Goal: Transaction & Acquisition: Purchase product/service

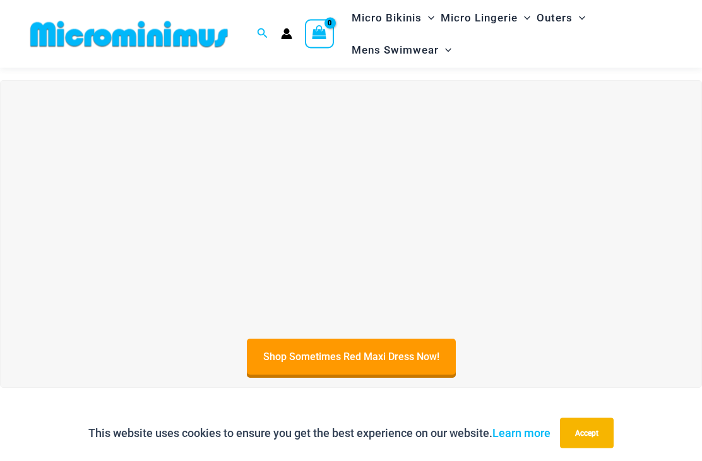
scroll to position [313, 0]
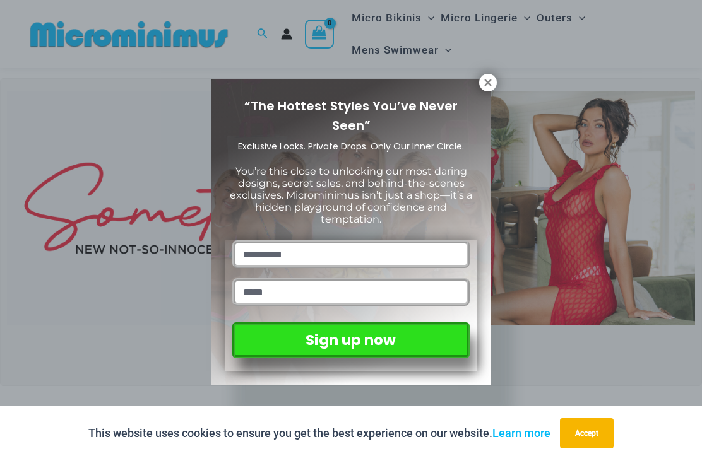
click at [619, 221] on div "“The Hottest Styles You’ve Never Seen” Exclusive Looks. Private Drops. Only Our…" at bounding box center [351, 230] width 702 height 461
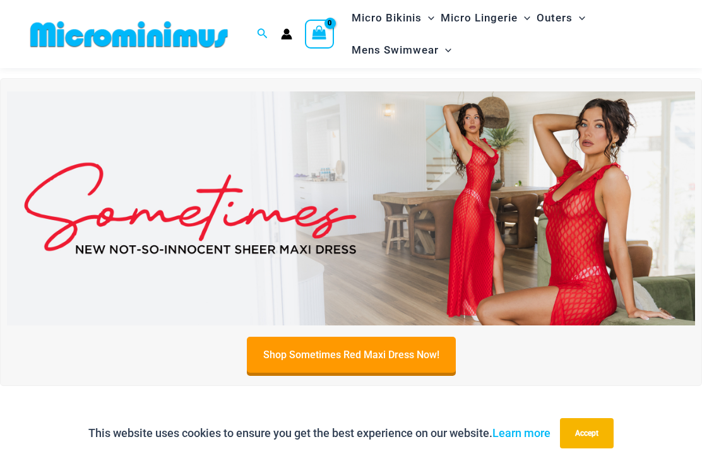
click at [605, 180] on img at bounding box center [351, 207] width 688 height 233
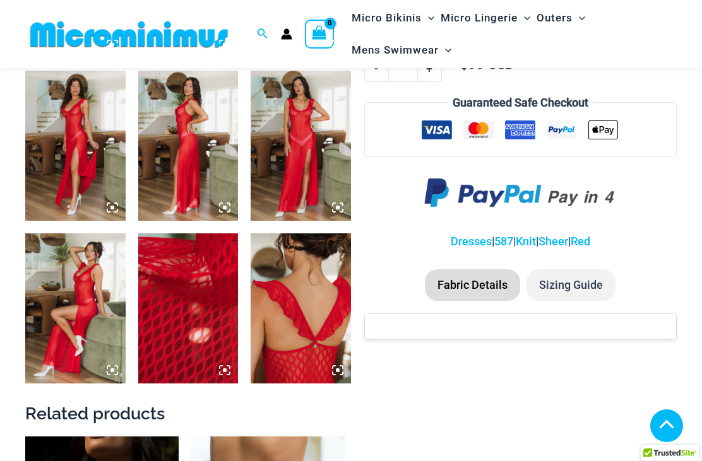
scroll to position [698, 0]
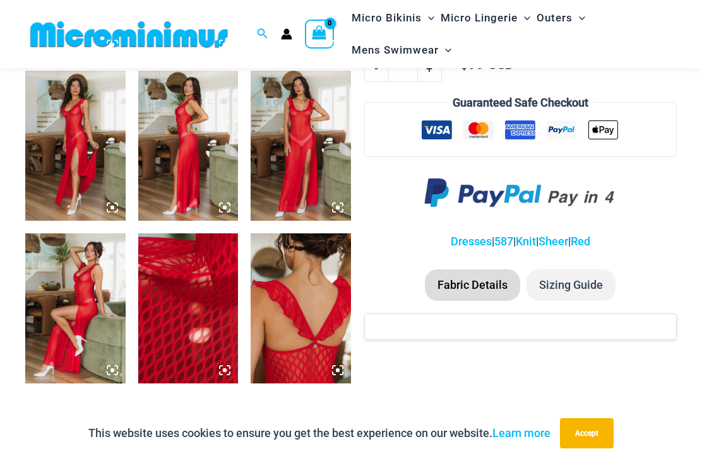
click at [309, 151] on img at bounding box center [300, 146] width 100 height 150
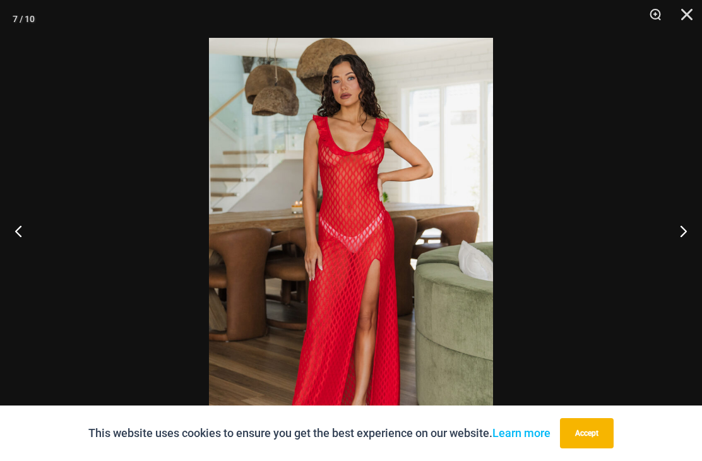
click at [676, 259] on button "Next" at bounding box center [677, 230] width 47 height 63
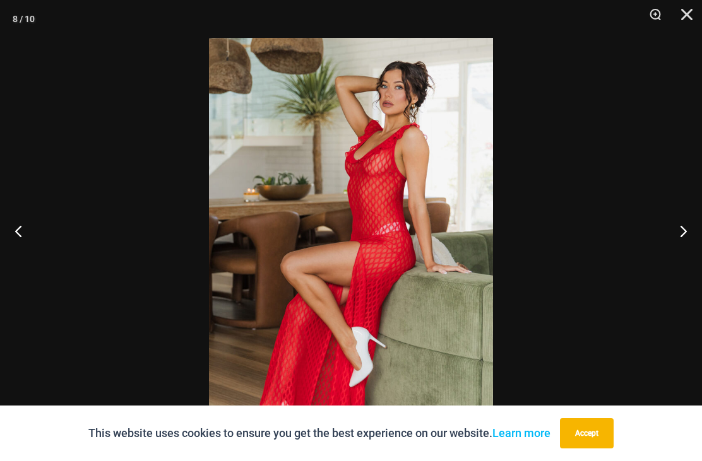
click at [677, 246] on button "Next" at bounding box center [677, 230] width 47 height 63
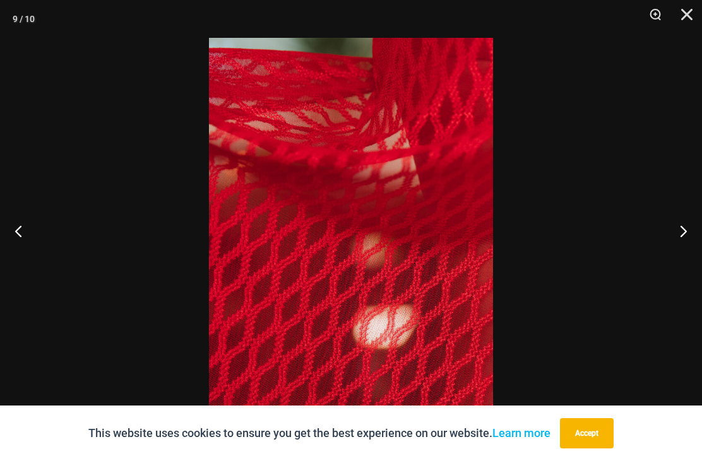
click at [675, 245] on button "Next" at bounding box center [677, 230] width 47 height 63
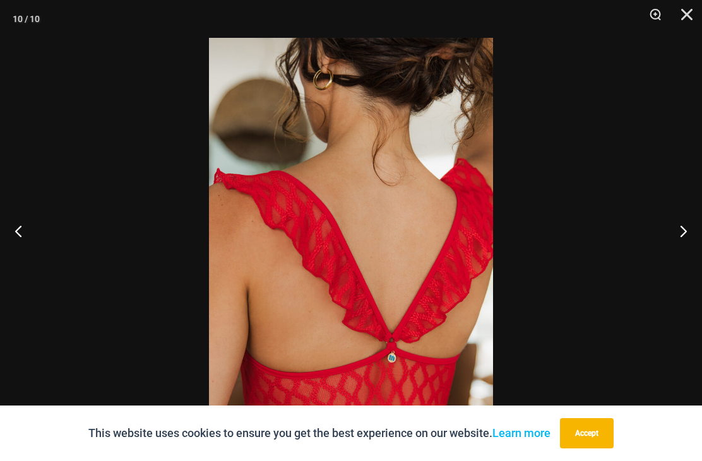
click at [675, 245] on button "Next" at bounding box center [677, 230] width 47 height 63
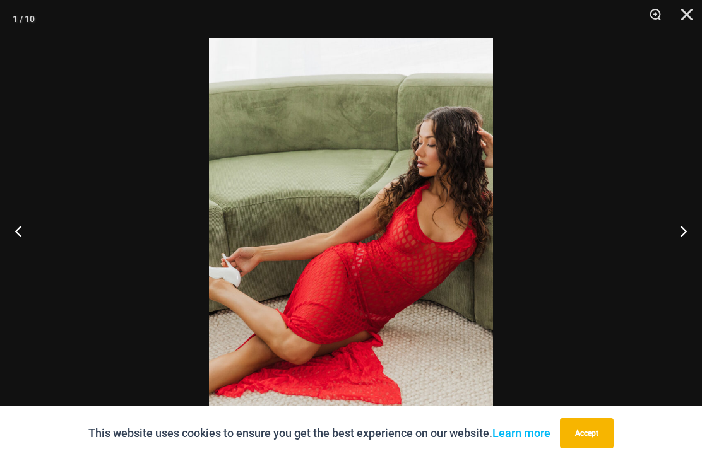
click at [674, 242] on button "Next" at bounding box center [677, 230] width 47 height 63
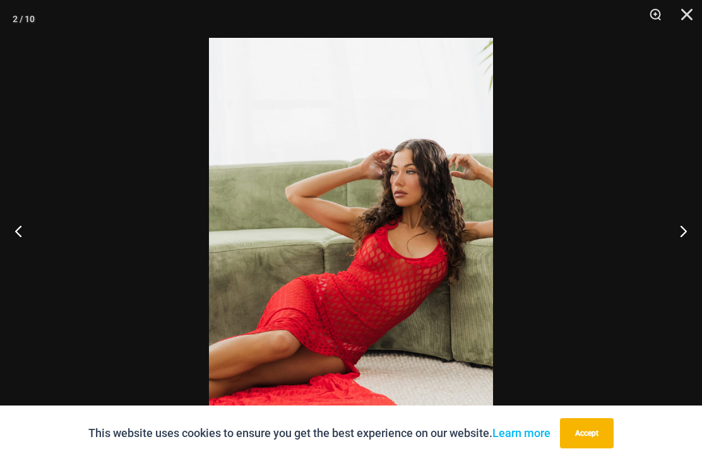
click at [675, 244] on button "Next" at bounding box center [677, 230] width 47 height 63
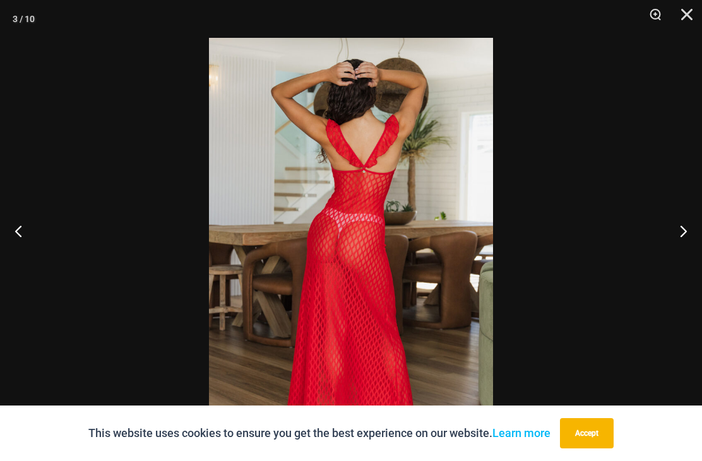
click at [676, 242] on button "Next" at bounding box center [677, 230] width 47 height 63
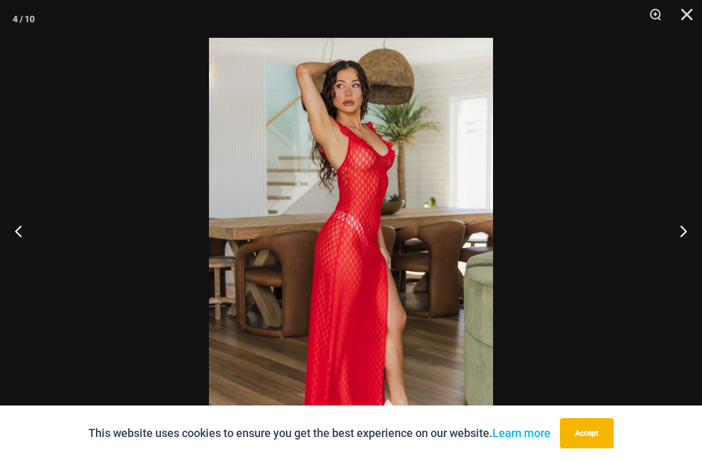
click at [675, 249] on button "Next" at bounding box center [677, 230] width 47 height 63
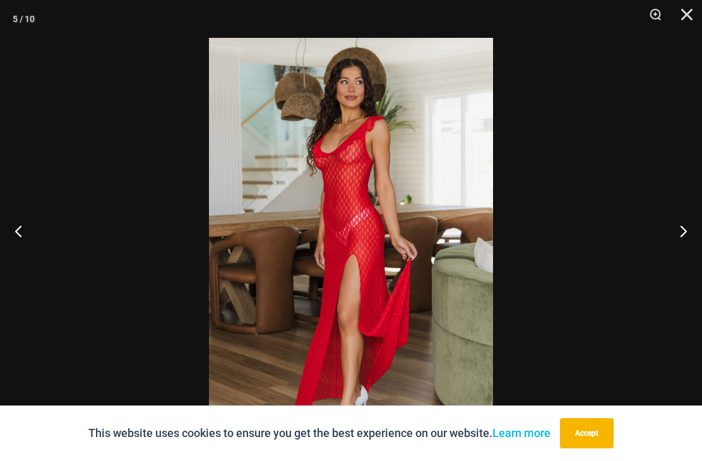
click at [677, 243] on button "Next" at bounding box center [677, 230] width 47 height 63
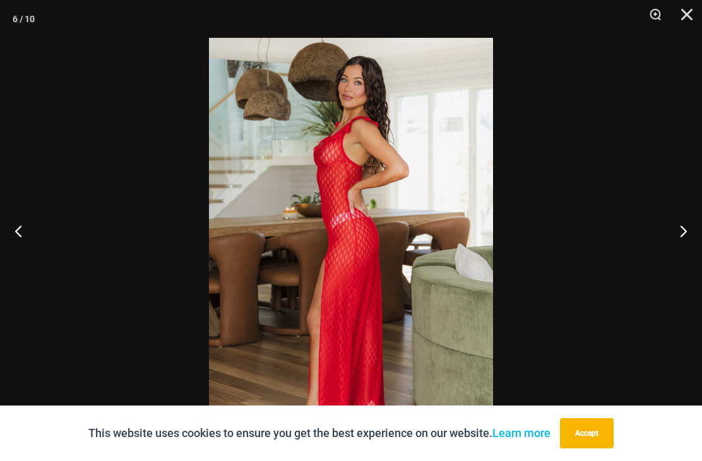
click at [677, 244] on button "Next" at bounding box center [677, 230] width 47 height 63
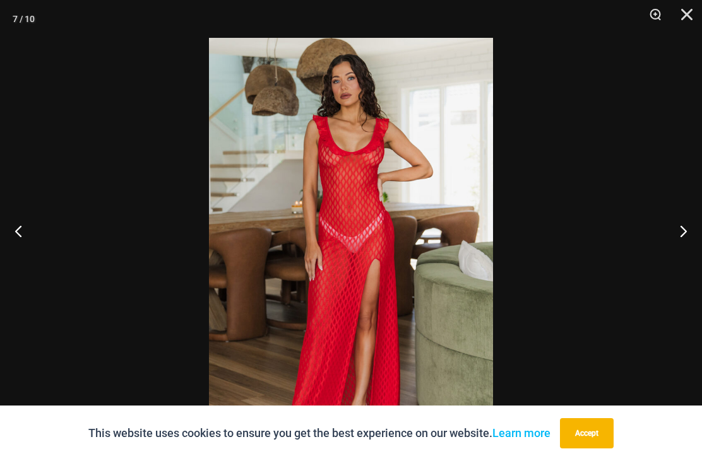
click at [678, 244] on button "Next" at bounding box center [677, 230] width 47 height 63
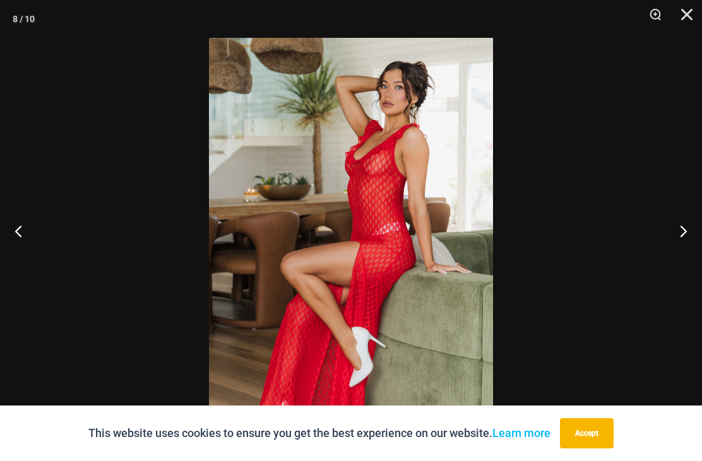
click at [679, 244] on button "Next" at bounding box center [677, 230] width 47 height 63
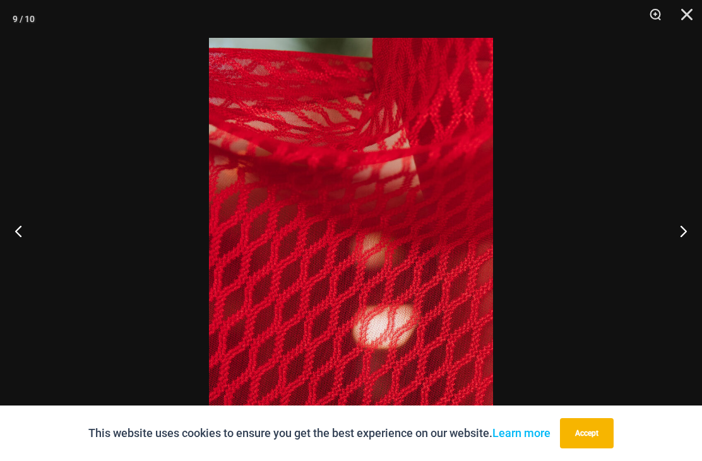
click at [676, 247] on button "Next" at bounding box center [677, 230] width 47 height 63
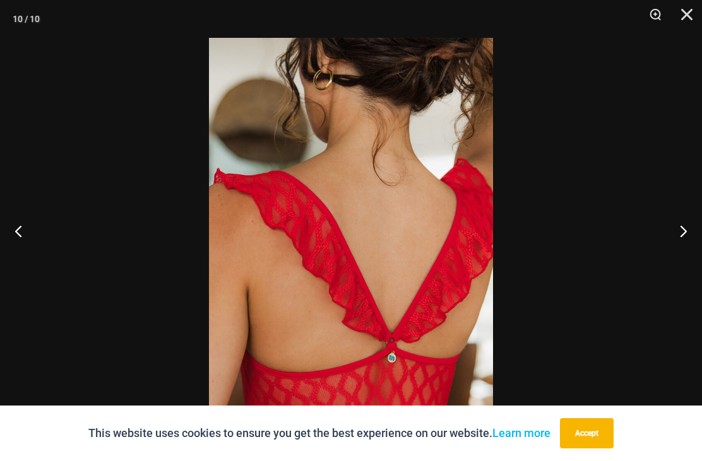
click at [676, 245] on button "Next" at bounding box center [677, 230] width 47 height 63
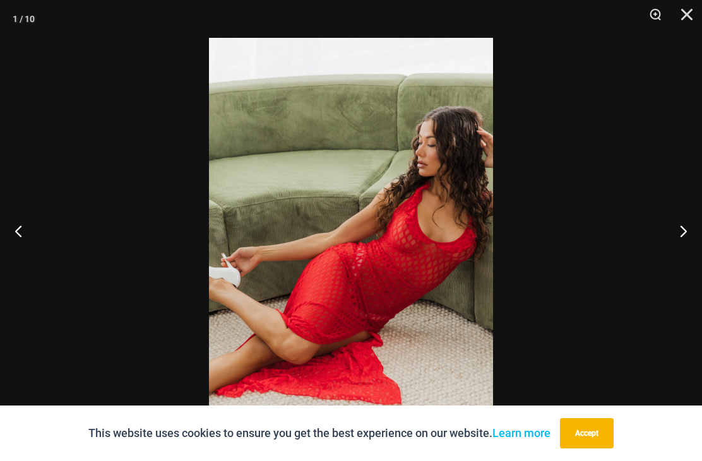
click at [678, 246] on button "Next" at bounding box center [677, 230] width 47 height 63
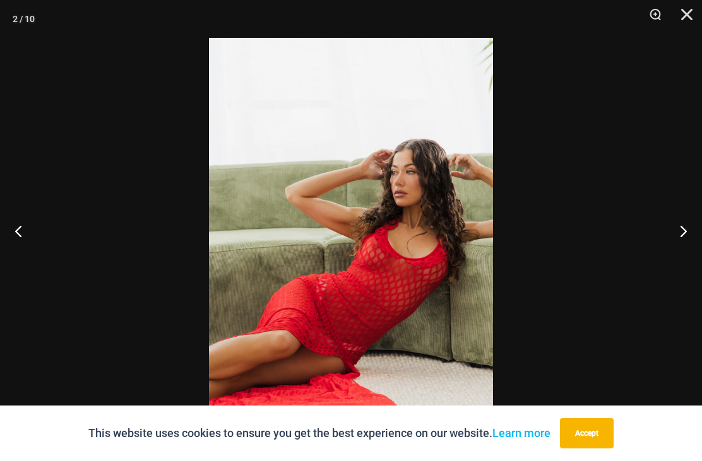
click at [676, 244] on button "Next" at bounding box center [677, 230] width 47 height 63
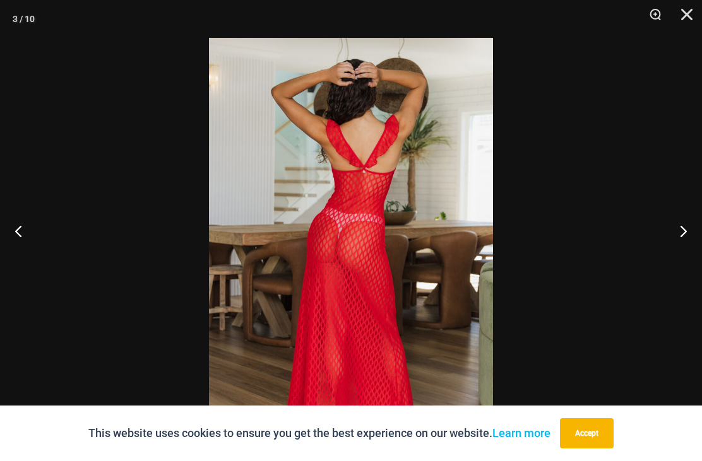
click at [693, 16] on button "Close" at bounding box center [682, 19] width 32 height 38
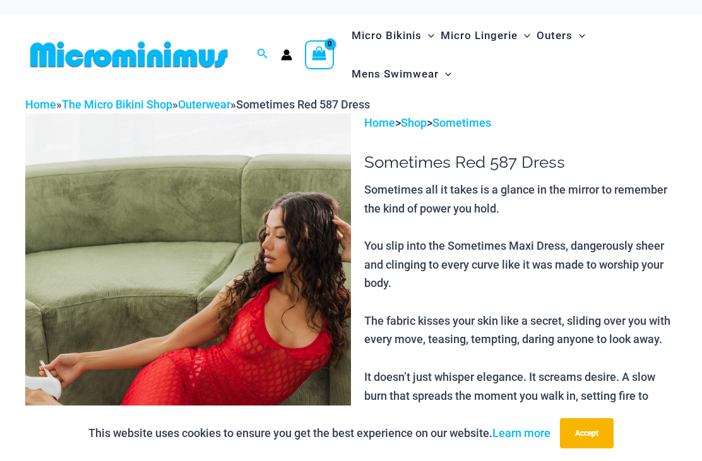
scroll to position [0, 0]
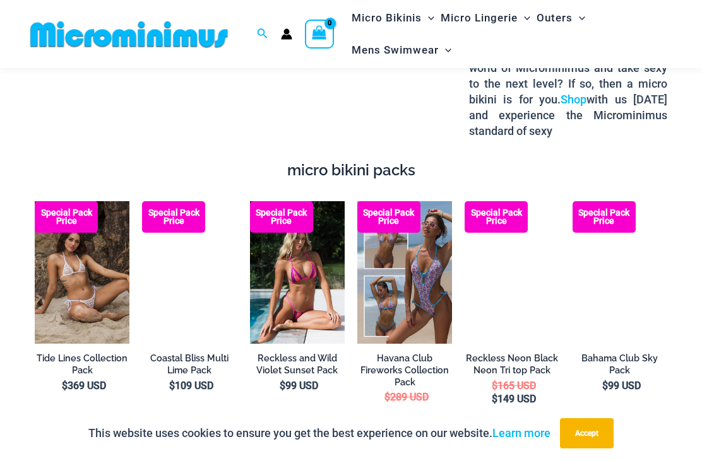
scroll to position [1851, 0]
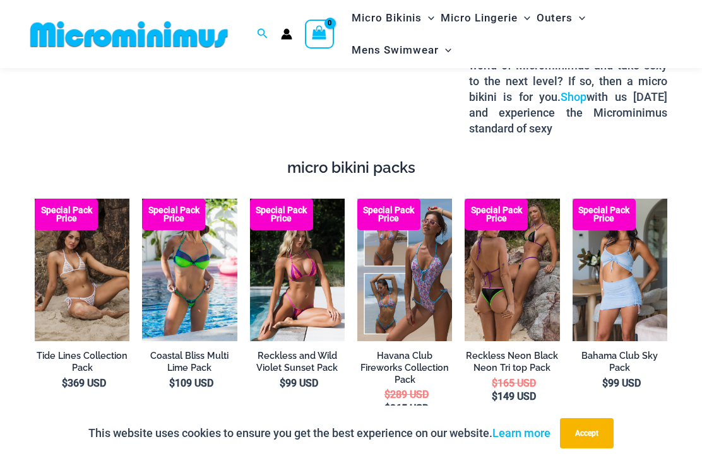
click at [250, 199] on img at bounding box center [250, 199] width 0 height 0
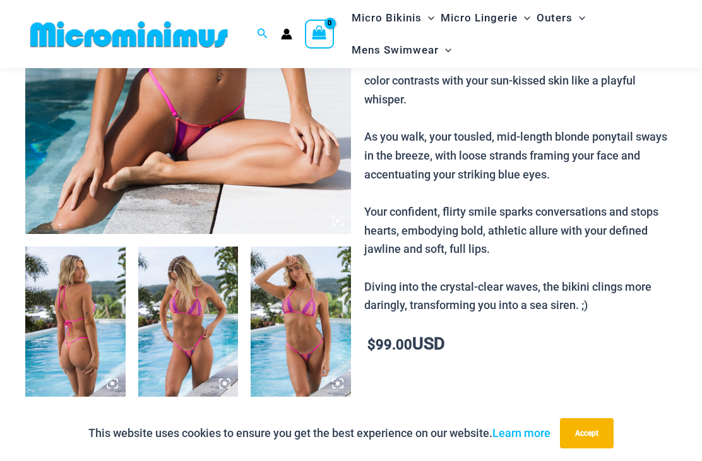
click at [298, 323] on img at bounding box center [300, 322] width 100 height 150
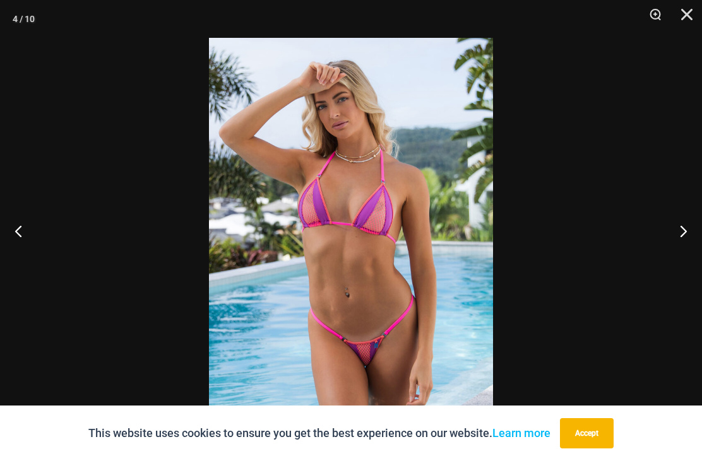
click at [668, 244] on button "Next" at bounding box center [677, 230] width 47 height 63
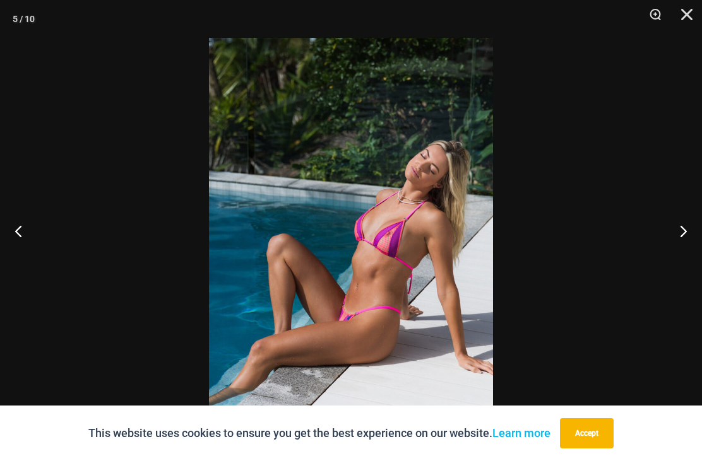
click at [671, 245] on button "Next" at bounding box center [677, 230] width 47 height 63
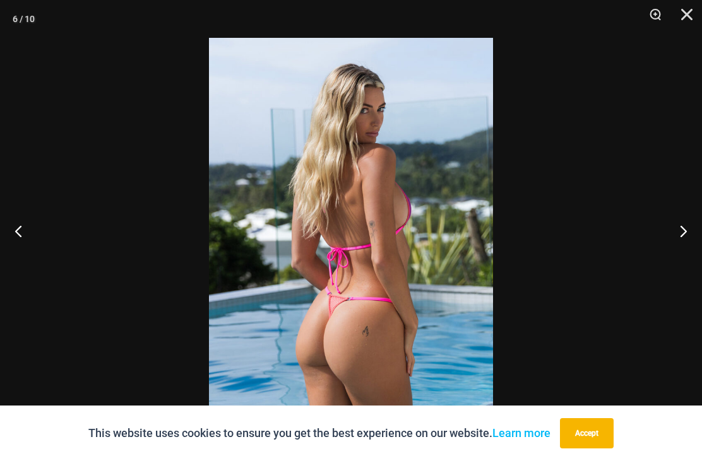
click at [669, 244] on button "Next" at bounding box center [677, 230] width 47 height 63
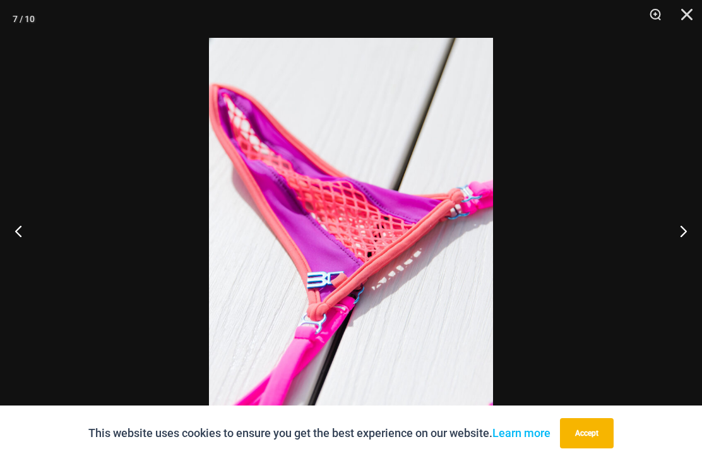
click at [669, 238] on button "Next" at bounding box center [677, 230] width 47 height 63
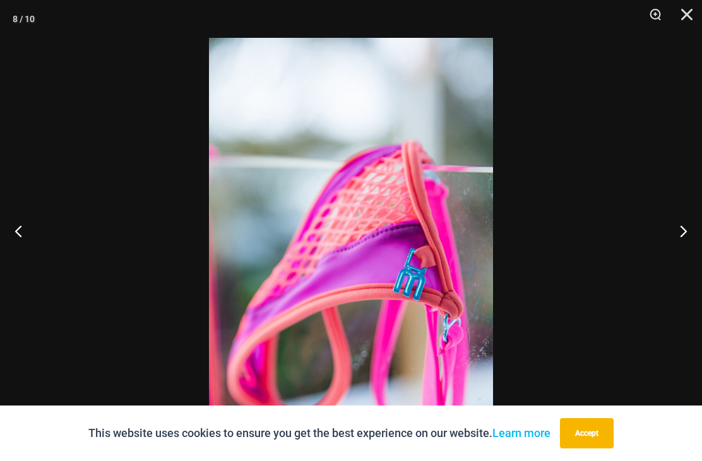
click at [666, 243] on button "Next" at bounding box center [677, 230] width 47 height 63
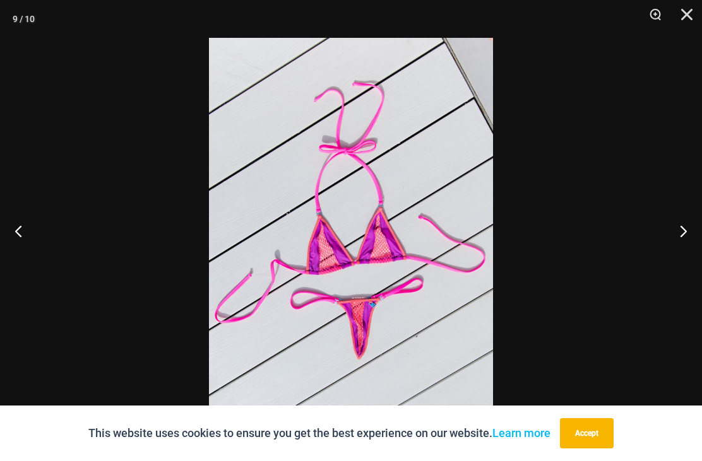
click at [665, 247] on button "Next" at bounding box center [677, 230] width 47 height 63
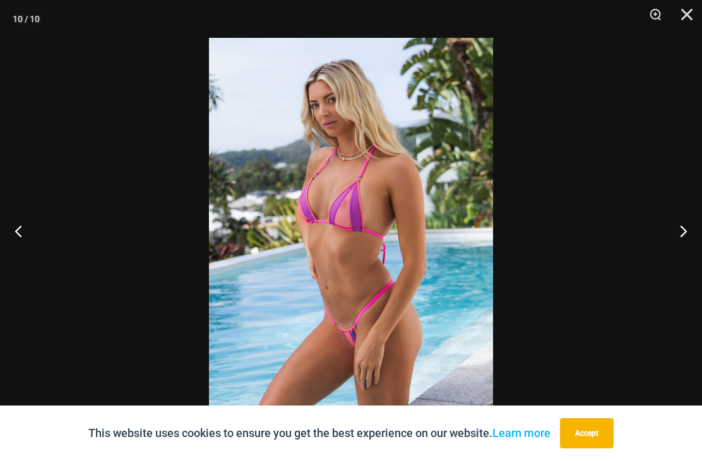
click at [664, 250] on button "Next" at bounding box center [677, 230] width 47 height 63
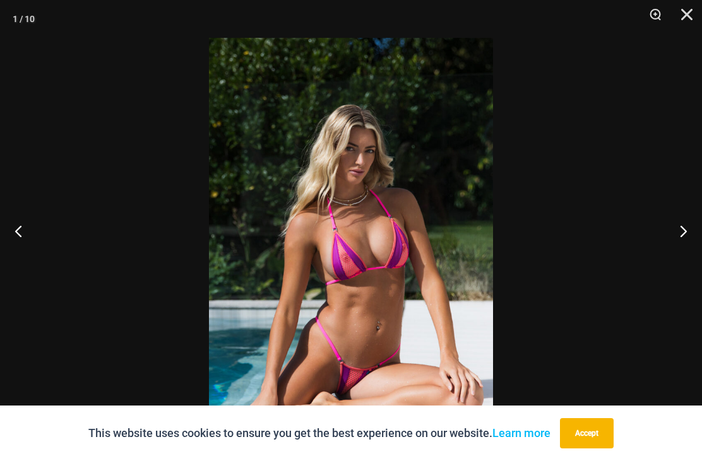
click at [669, 246] on button "Next" at bounding box center [677, 230] width 47 height 63
